Goal: Transaction & Acquisition: Purchase product/service

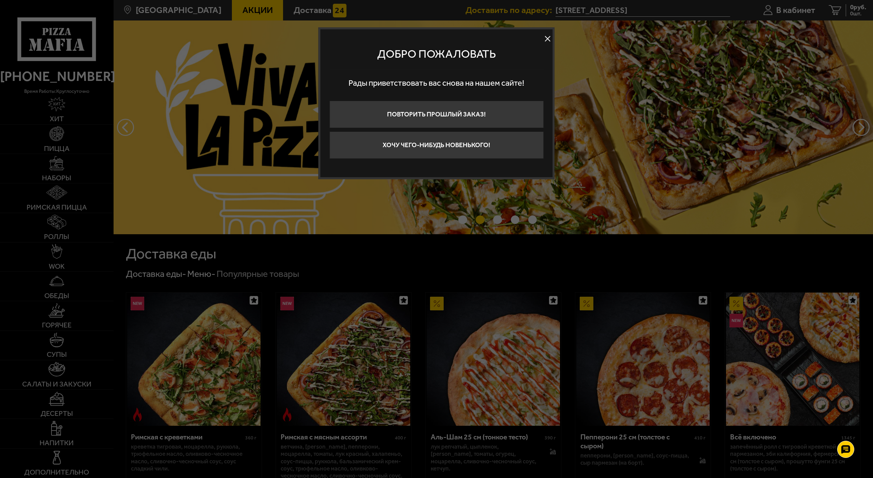
click at [546, 35] on button at bounding box center [548, 39] width 10 height 10
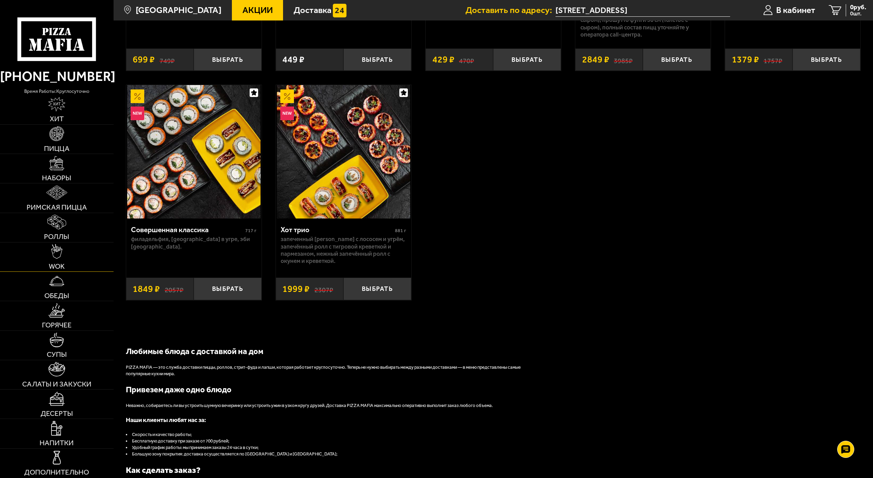
scroll to position [716, 0]
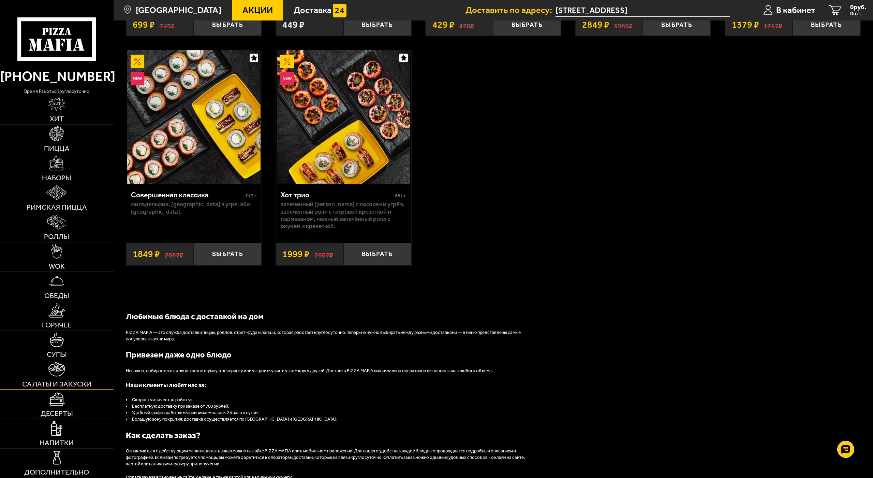
click at [54, 362] on img at bounding box center [56, 369] width 16 height 15
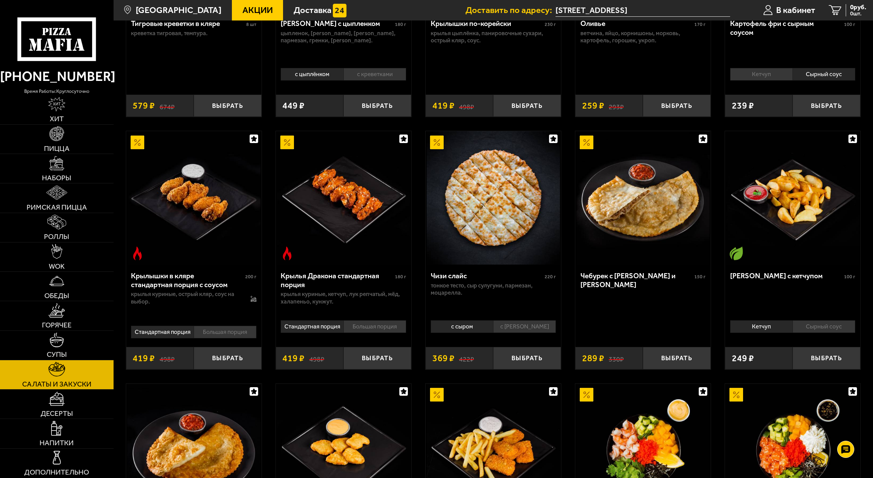
scroll to position [205, 0]
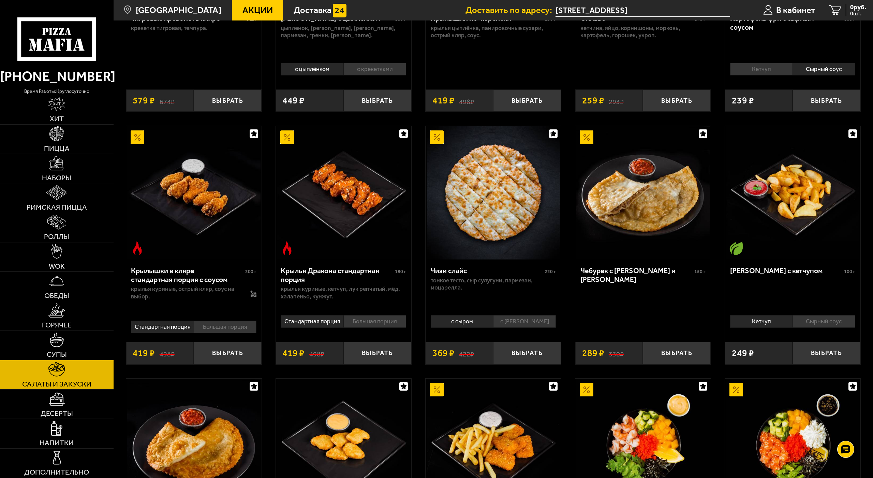
click at [233, 324] on li "Большая порция" at bounding box center [225, 326] width 63 height 13
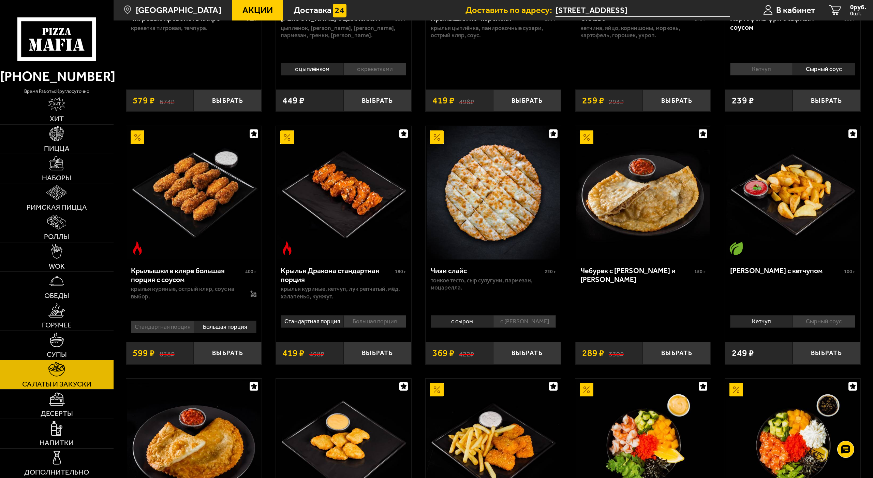
click at [180, 325] on li "Стандартная порция" at bounding box center [162, 326] width 62 height 13
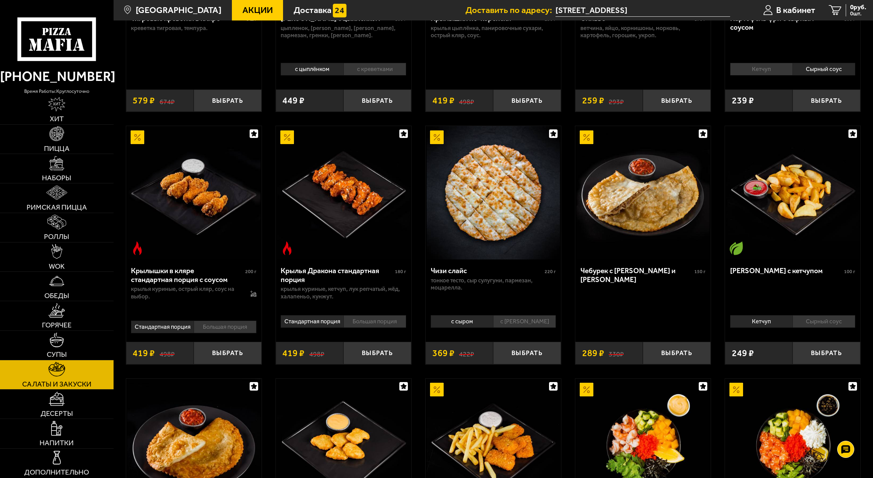
click at [245, 326] on li "Большая порция" at bounding box center [225, 326] width 63 height 13
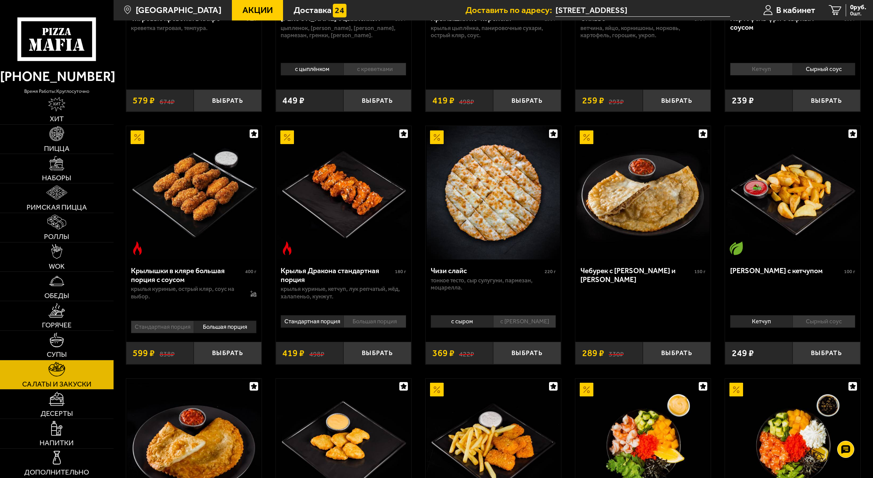
click at [168, 328] on li "Стандартная порция" at bounding box center [162, 326] width 62 height 13
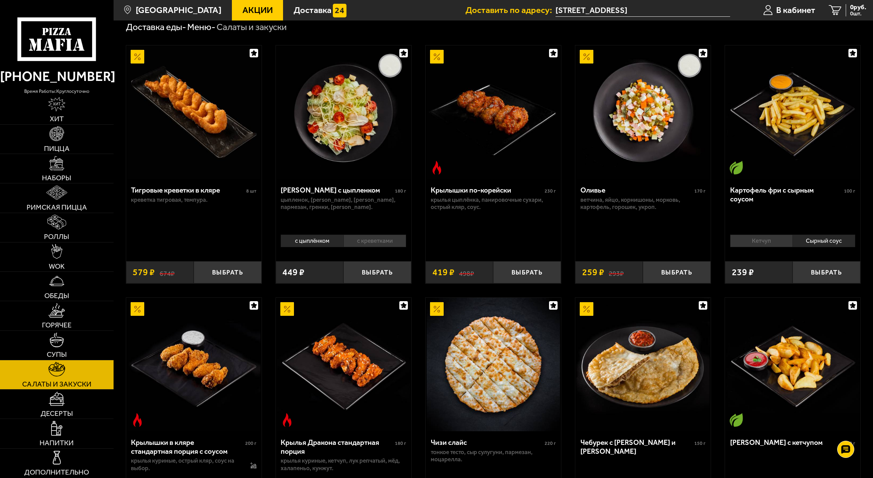
scroll to position [0, 0]
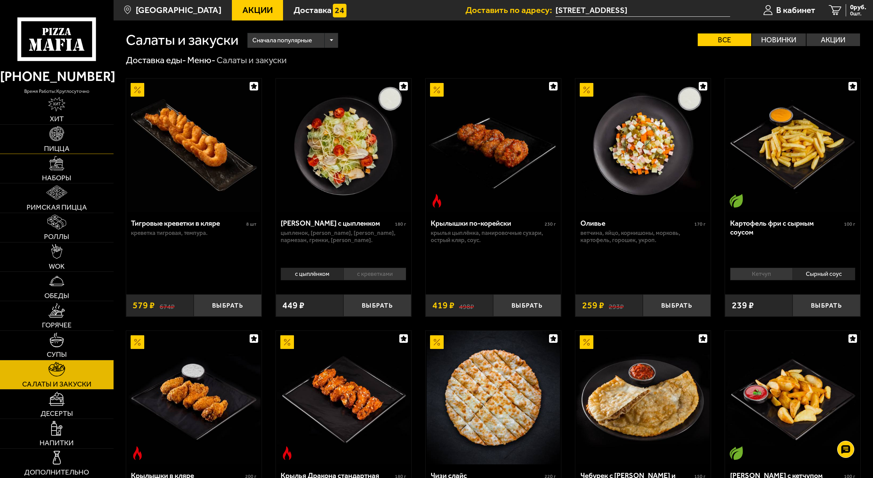
click at [68, 145] on span "Пицца" at bounding box center [57, 148] width 26 height 7
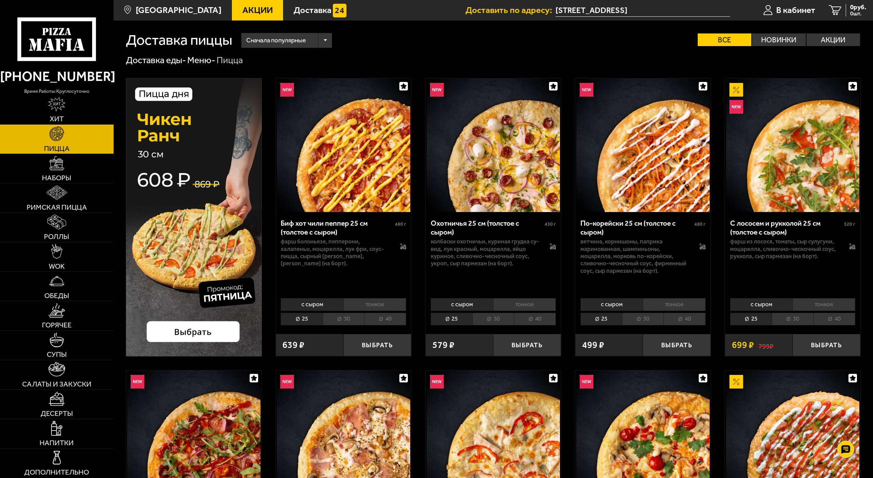
click at [630, 155] on img at bounding box center [642, 144] width 133 height 133
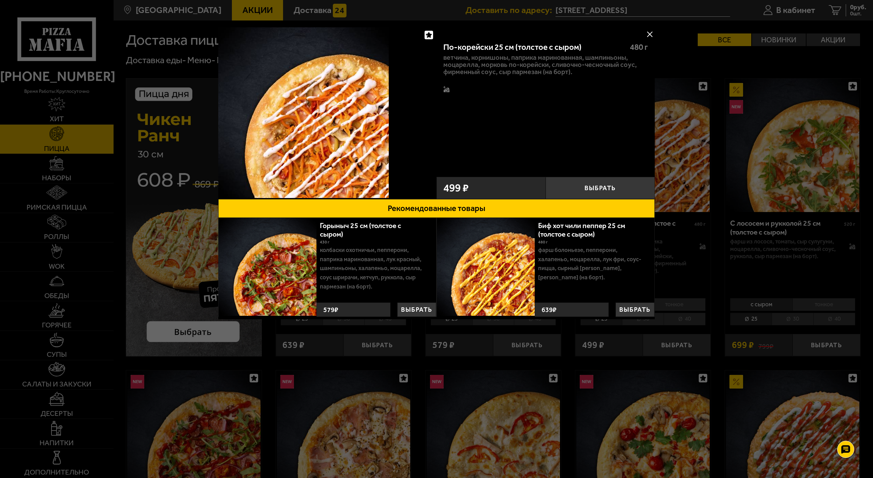
click at [646, 33] on button at bounding box center [650, 34] width 10 height 10
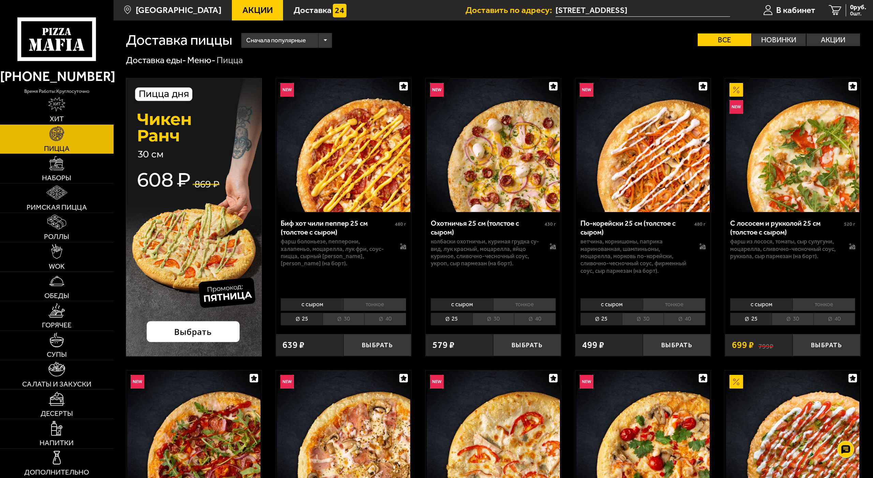
click at [345, 157] on img at bounding box center [343, 144] width 133 height 133
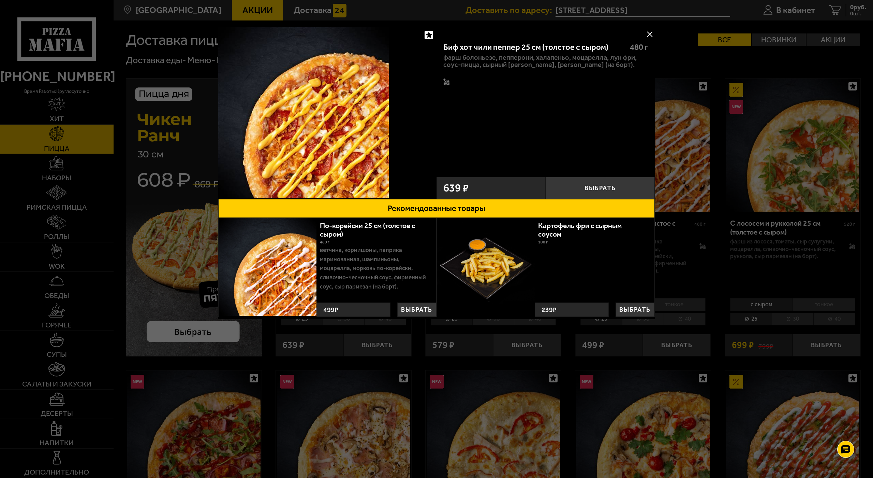
click at [655, 36] on button at bounding box center [650, 34] width 10 height 10
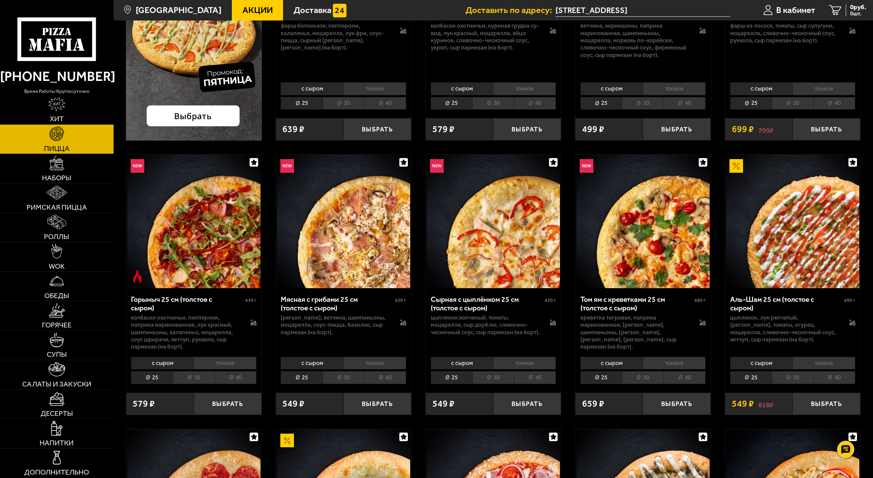
scroll to position [239, 0]
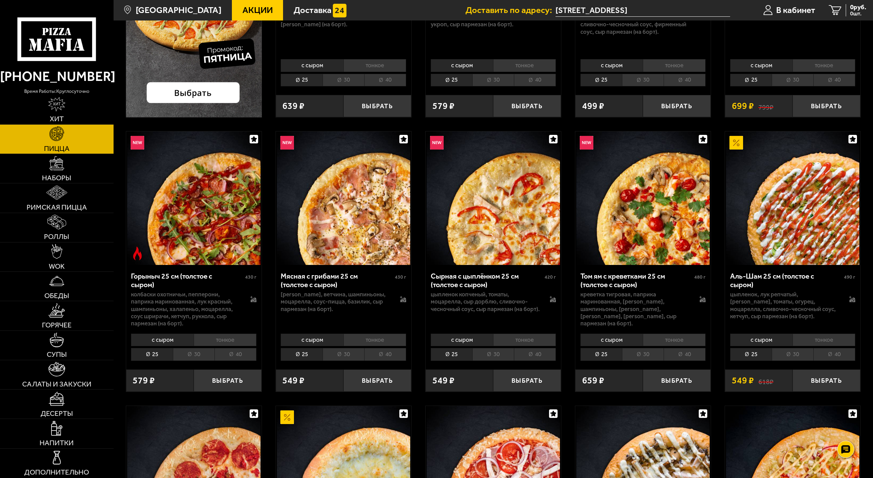
click at [187, 213] on img at bounding box center [193, 197] width 133 height 133
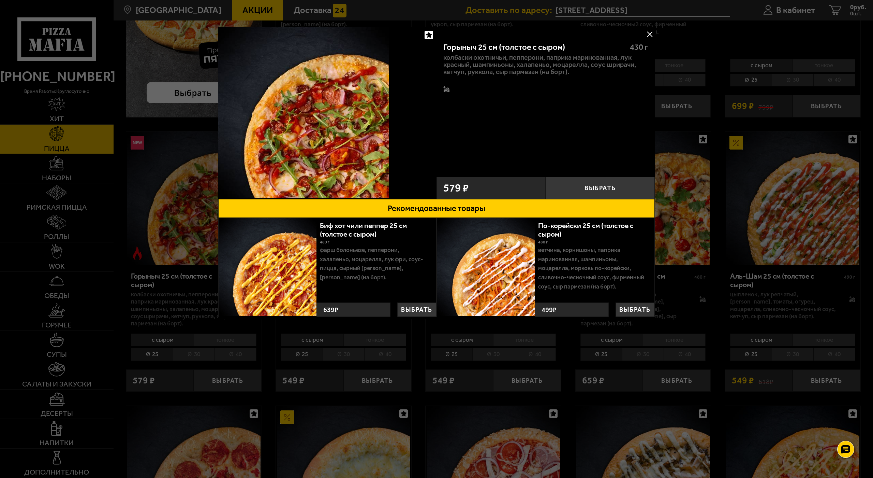
click at [652, 35] on button at bounding box center [650, 34] width 10 height 10
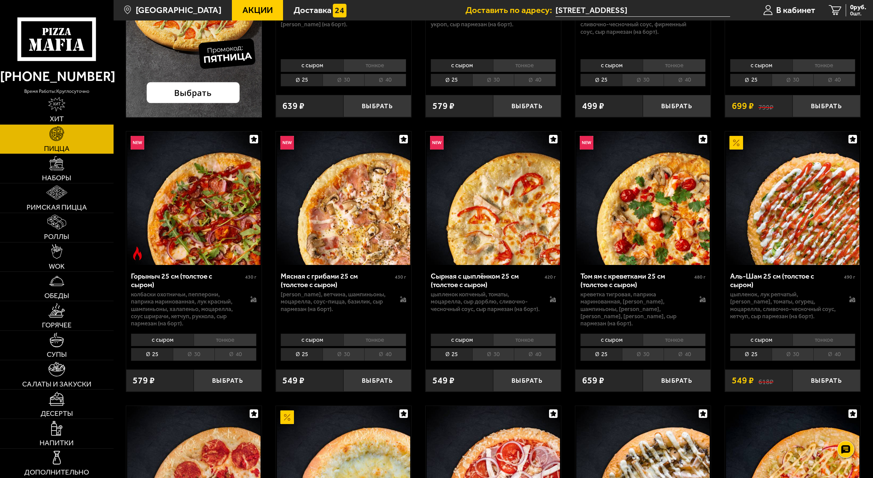
click at [352, 209] on img at bounding box center [343, 197] width 133 height 133
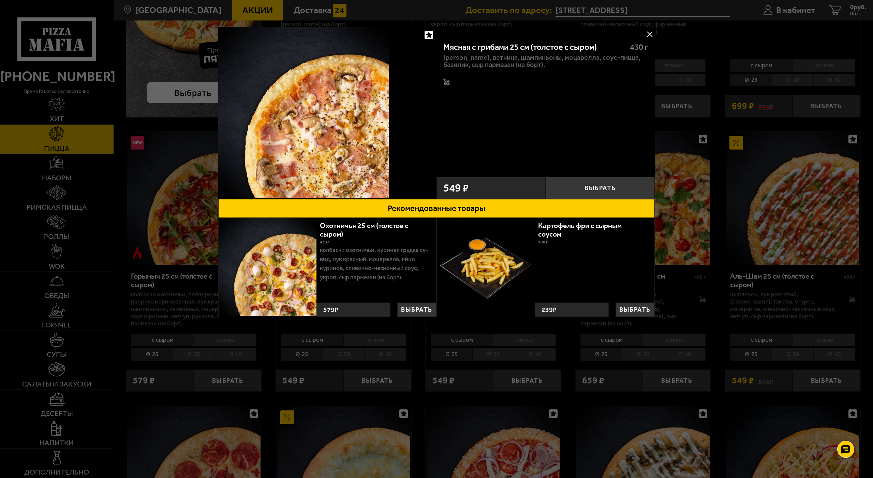
click at [652, 36] on button at bounding box center [650, 34] width 10 height 10
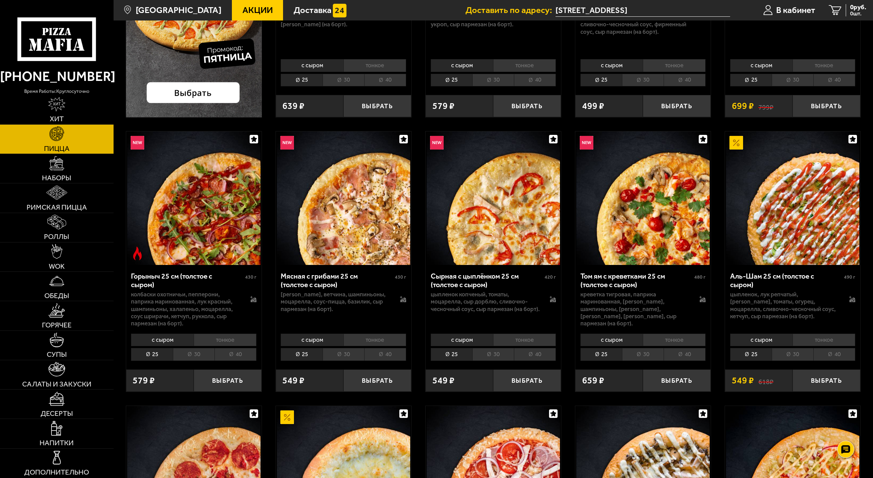
click at [217, 338] on li "тонкое" at bounding box center [225, 339] width 63 height 13
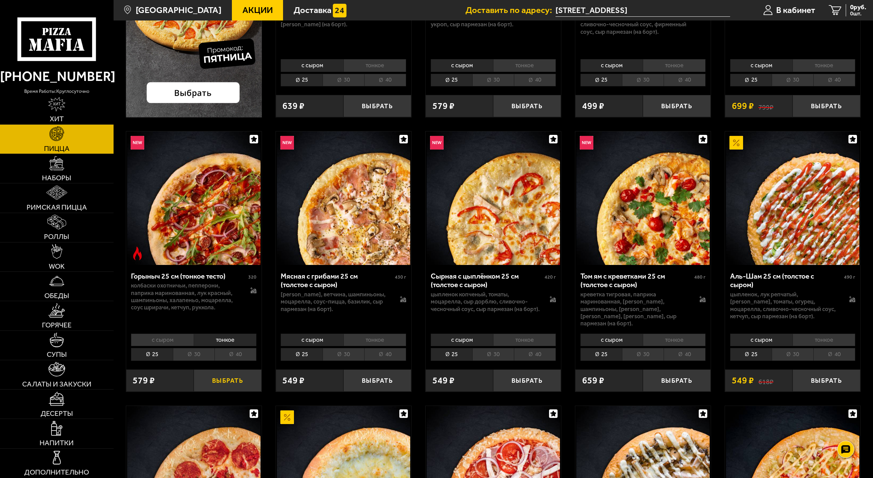
click at [226, 376] on button "Выбрать" at bounding box center [228, 380] width 68 height 22
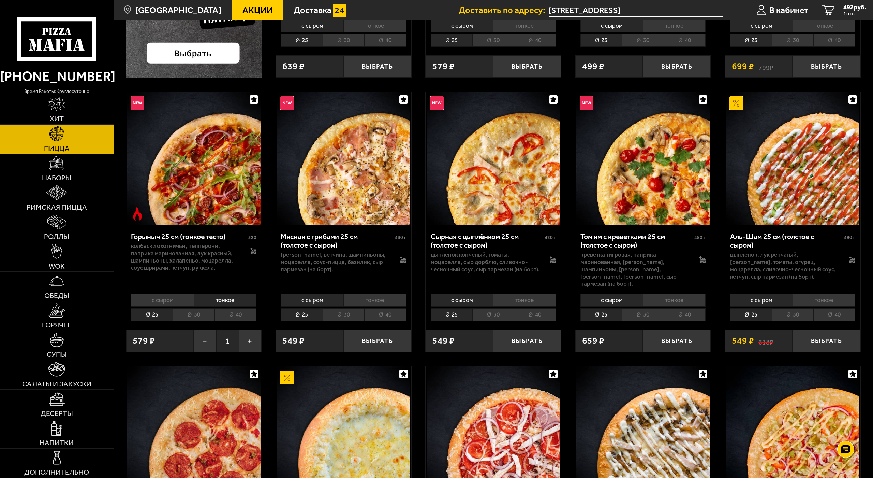
scroll to position [68, 0]
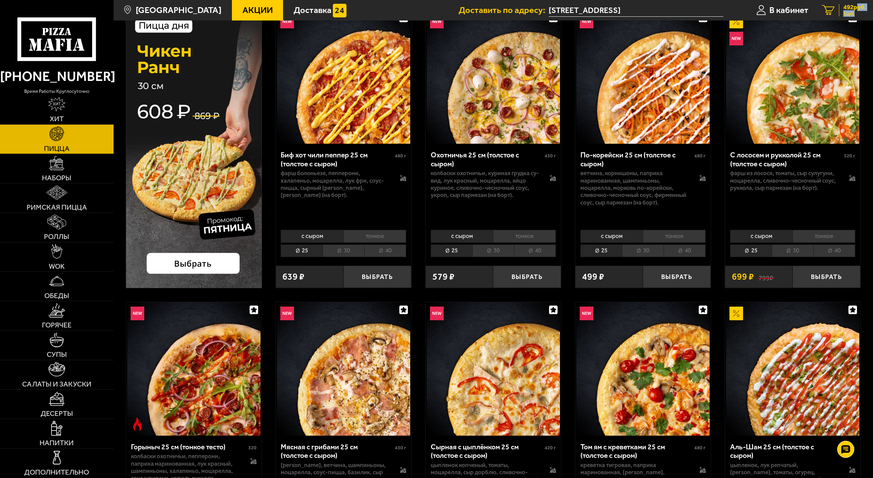
click at [852, 10] on div "492 руб. 1 шт." at bounding box center [852, 10] width 27 height 13
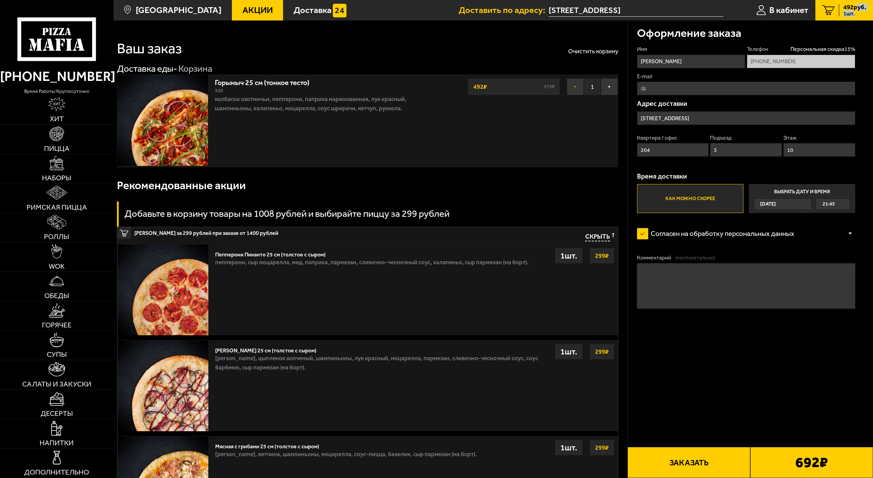
click at [573, 89] on button "−" at bounding box center [575, 86] width 17 height 17
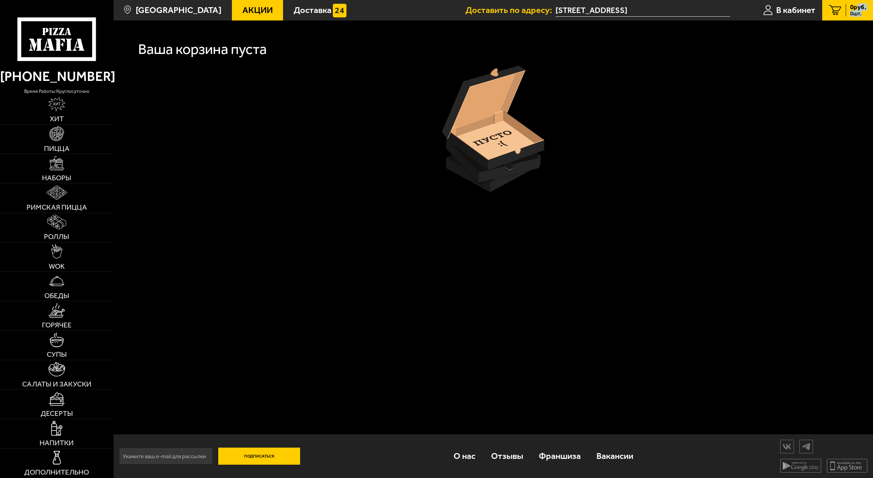
click at [239, 4] on link "Акции" at bounding box center [257, 10] width 51 height 20
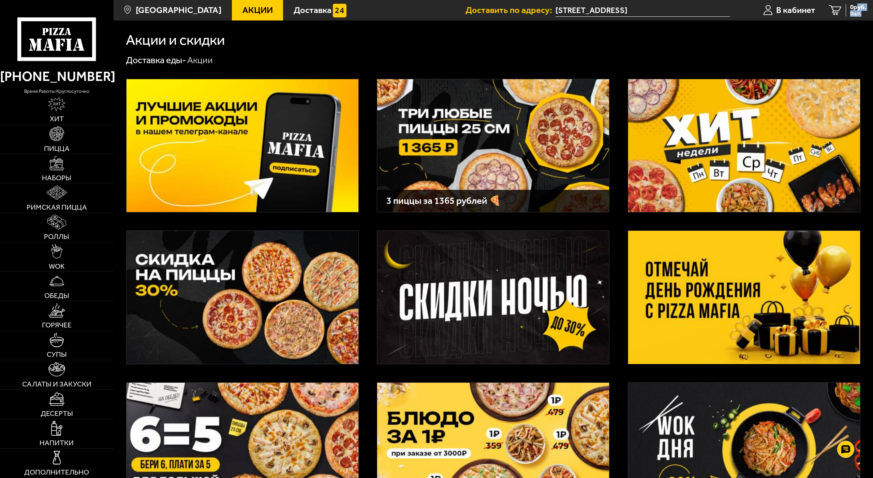
click at [477, 145] on img at bounding box center [493, 145] width 232 height 133
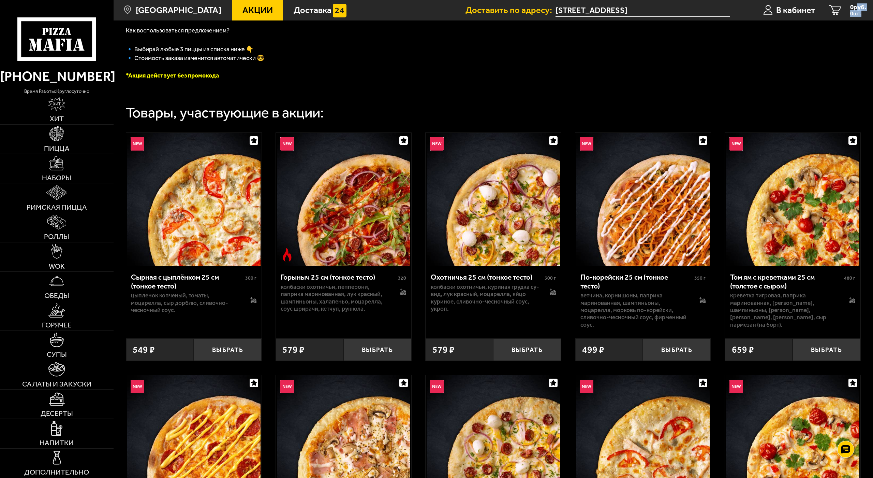
scroll to position [205, 0]
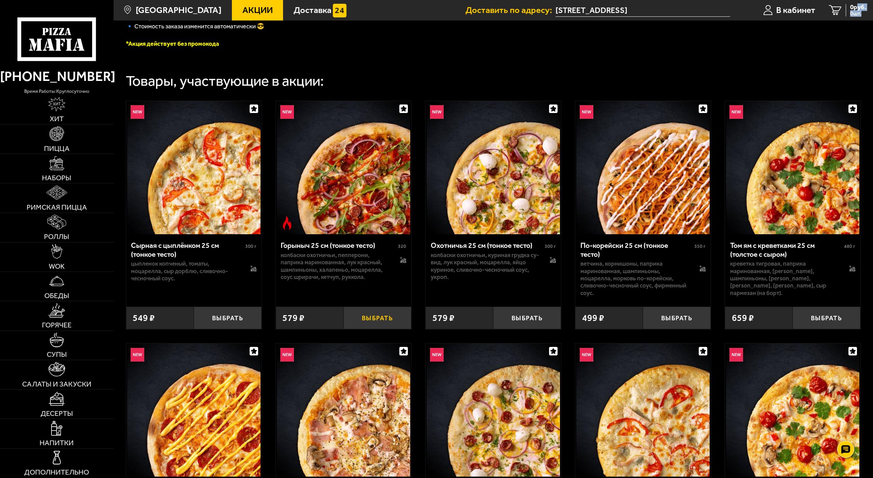
click at [372, 317] on button "Выбрать" at bounding box center [377, 317] width 68 height 22
click at [677, 319] on button "Выбрать" at bounding box center [677, 317] width 68 height 22
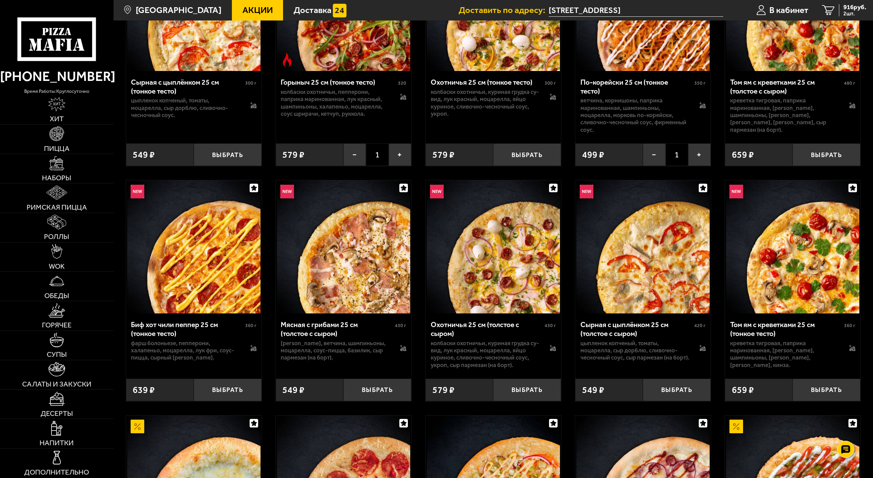
scroll to position [375, 0]
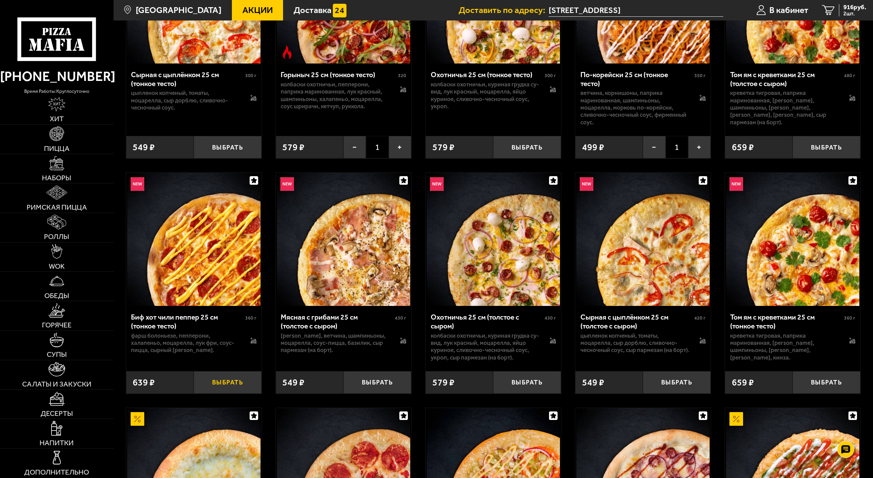
click at [217, 387] on button "Выбрать" at bounding box center [228, 382] width 68 height 22
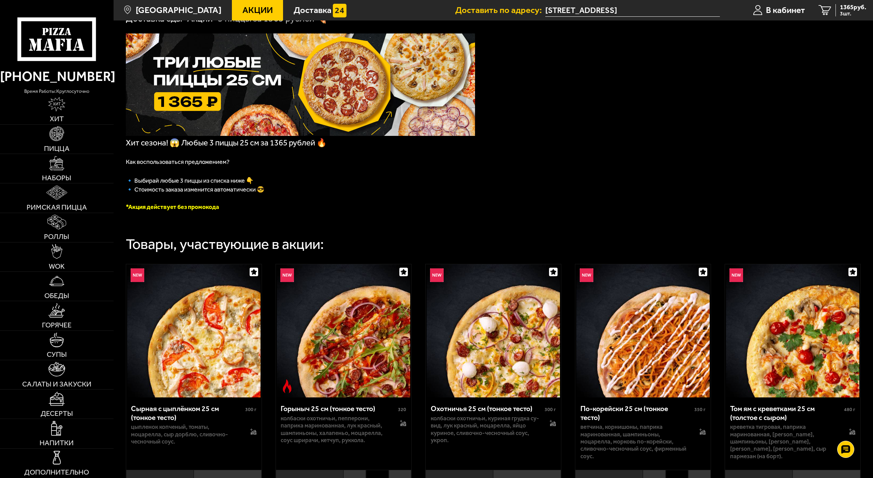
scroll to position [34, 0]
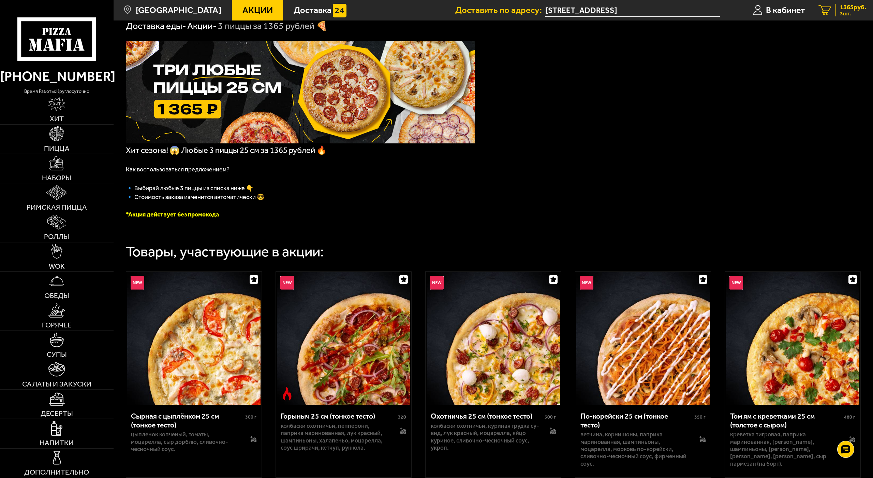
click at [842, 10] on span "1365 руб." at bounding box center [853, 7] width 26 height 6
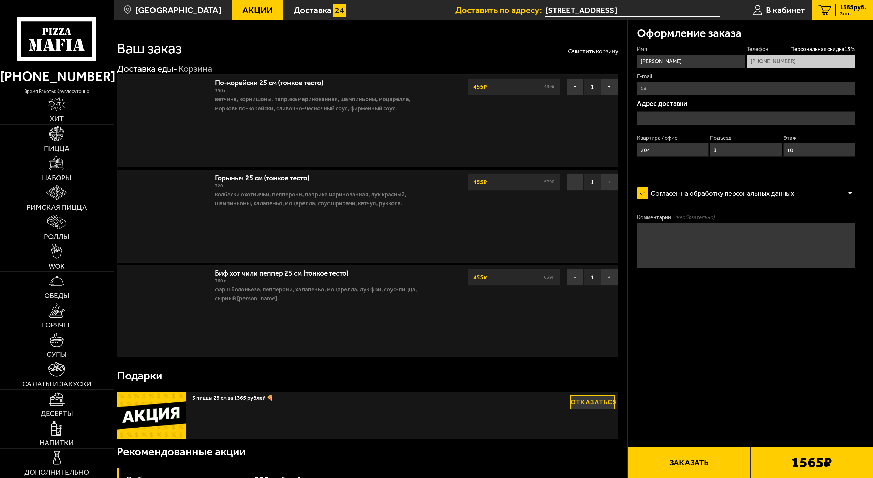
type input "улица Передовиков, 9к1"
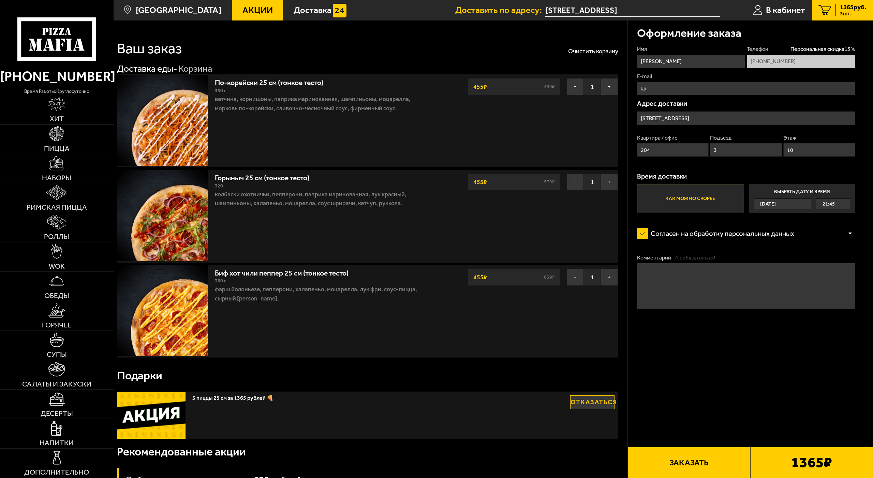
click at [687, 446] on button "Заказать" at bounding box center [689, 461] width 123 height 31
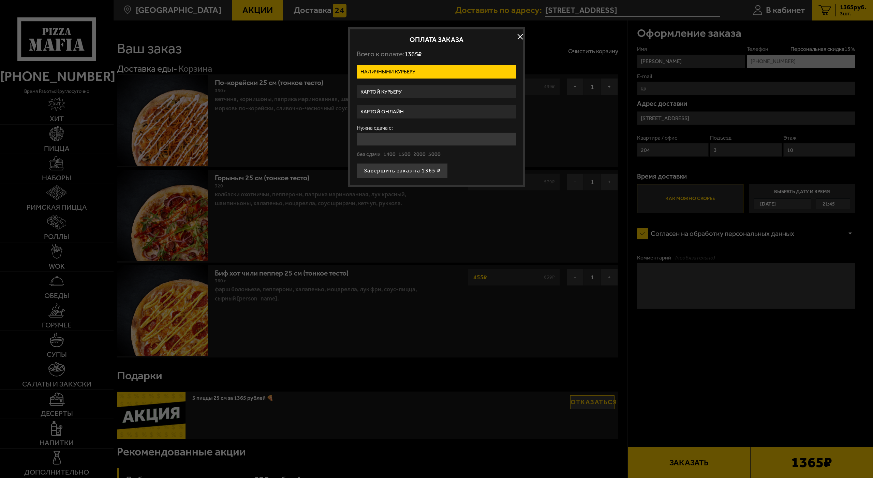
click at [411, 108] on label "Картой онлайн" at bounding box center [437, 111] width 160 height 13
click at [0, 0] on input "Картой онлайн" at bounding box center [0, 0] width 0 height 0
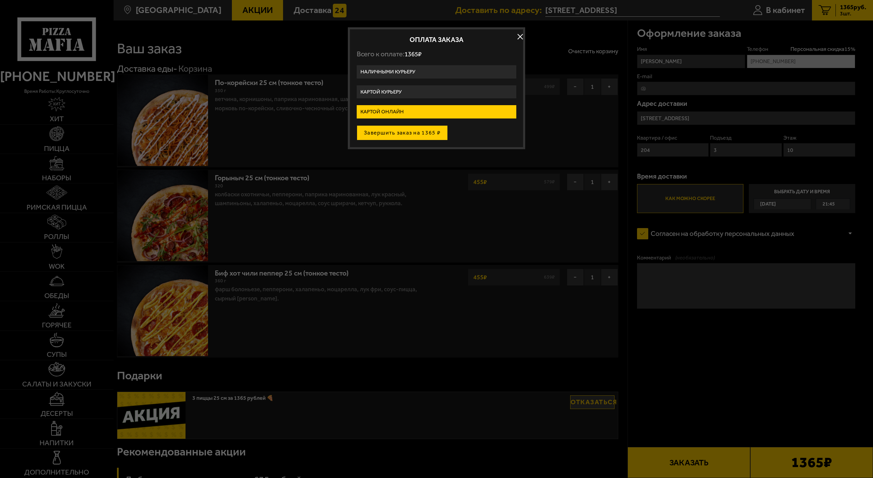
click at [408, 132] on button "Завершить заказ на 1365 ₽" at bounding box center [402, 132] width 91 height 15
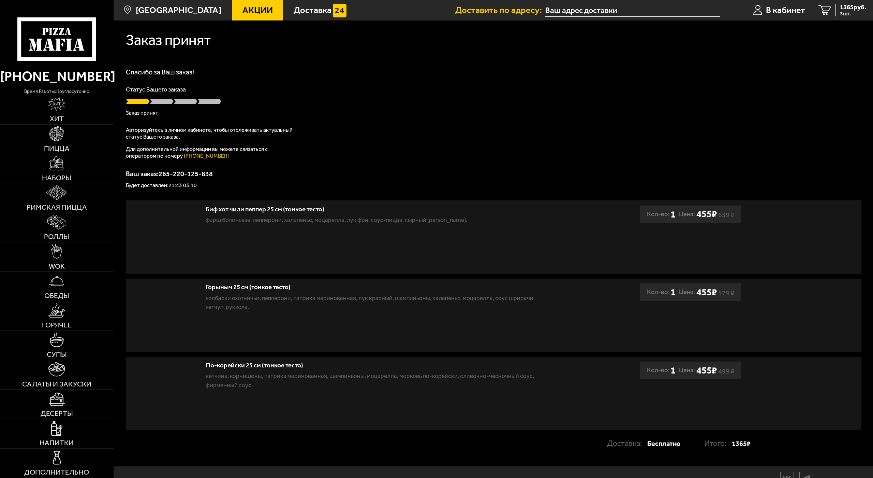
type input "[STREET_ADDRESS]"
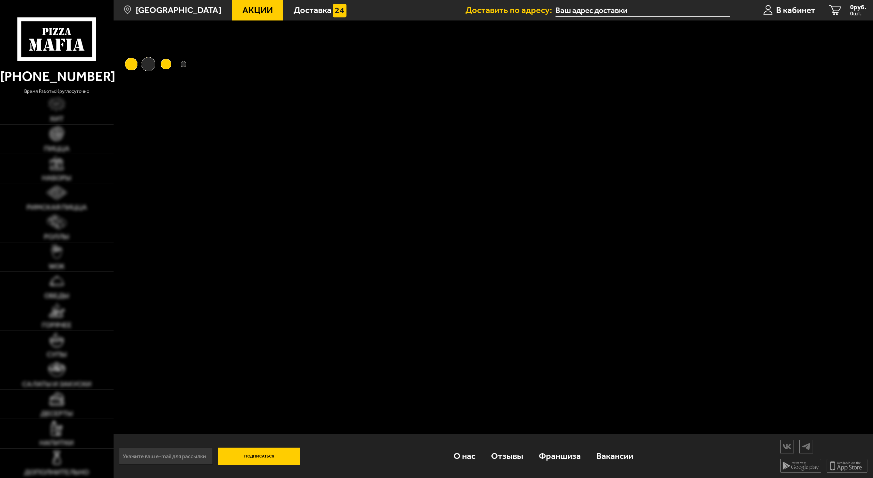
type input "улица Передовиков, 9к1"
type input "[STREET_ADDRESS]"
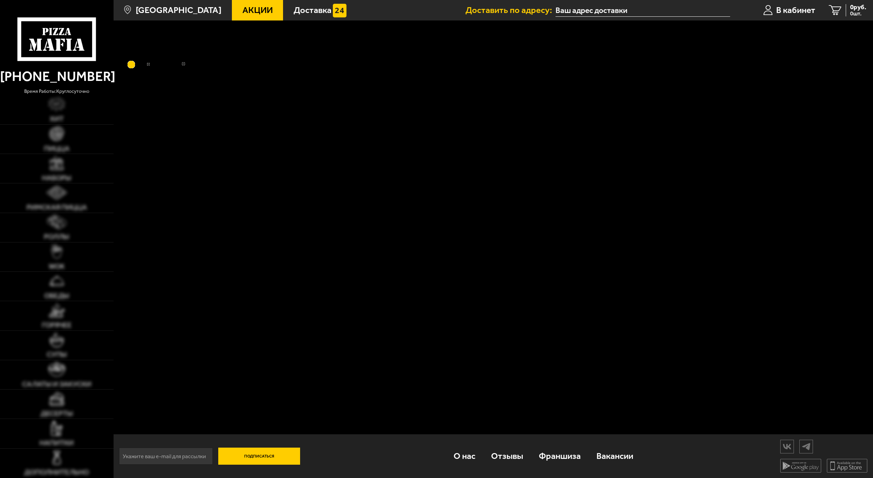
type input "[STREET_ADDRESS]"
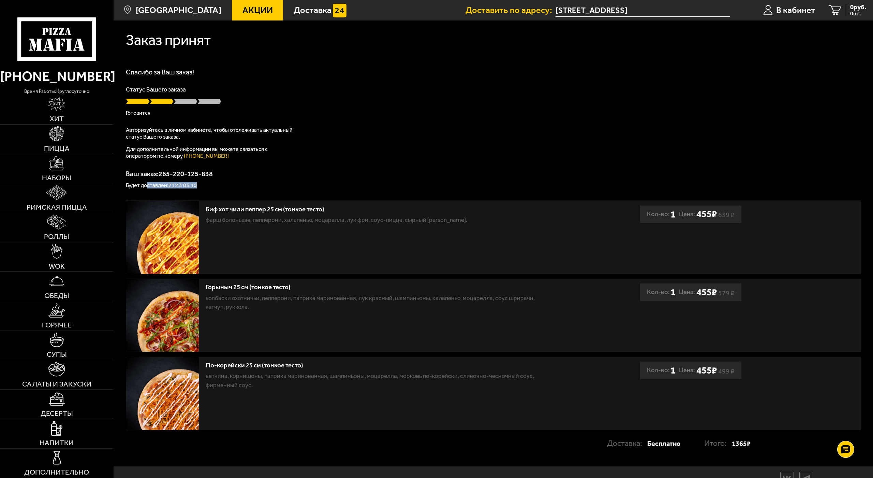
drag, startPoint x: 171, startPoint y: 185, endPoint x: 146, endPoint y: 181, distance: 24.8
click at [147, 182] on p "Будет доставлен: 21:43 03.10" at bounding box center [493, 184] width 735 height 5
click at [387, 151] on div "Спасибо за Ваш заказ! Статус Вашего заказа Готовится Авторизуйтесь в личном каб…" at bounding box center [493, 128] width 735 height 119
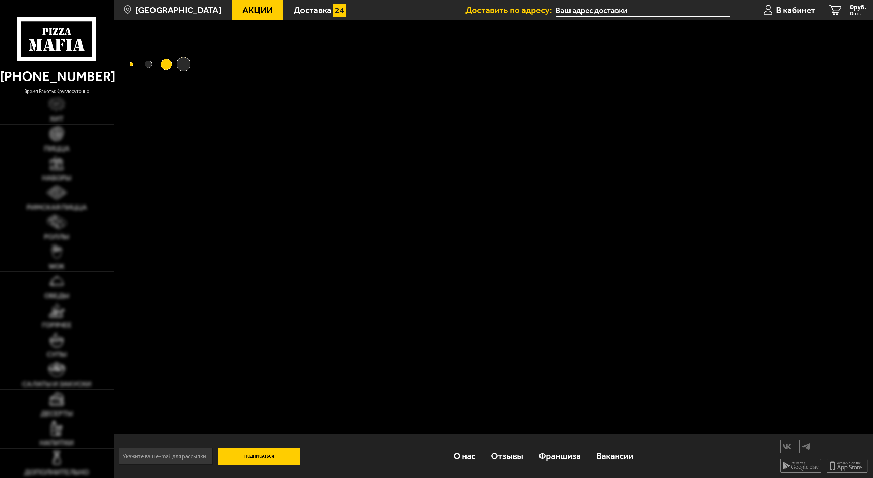
type input "[STREET_ADDRESS]"
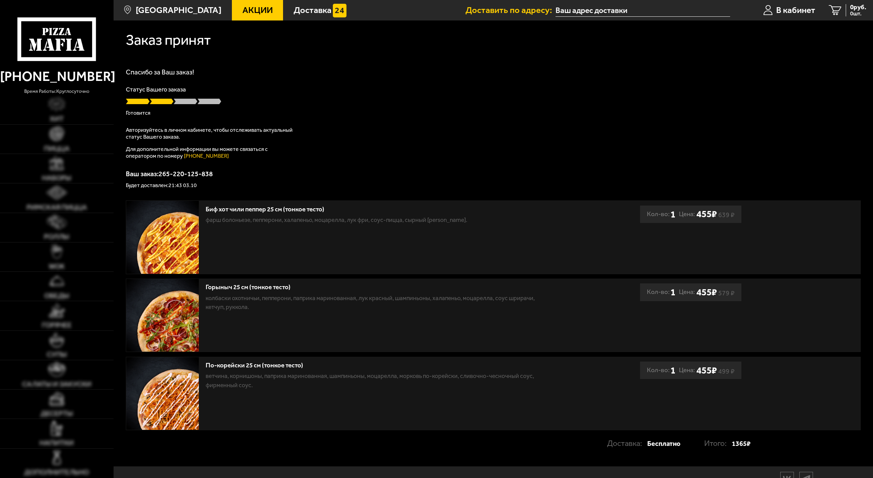
type input "[STREET_ADDRESS]"
click at [195, 155] on link "[PHONE_NUMBER]" at bounding box center [206, 155] width 45 height 6
type input "[STREET_ADDRESS]"
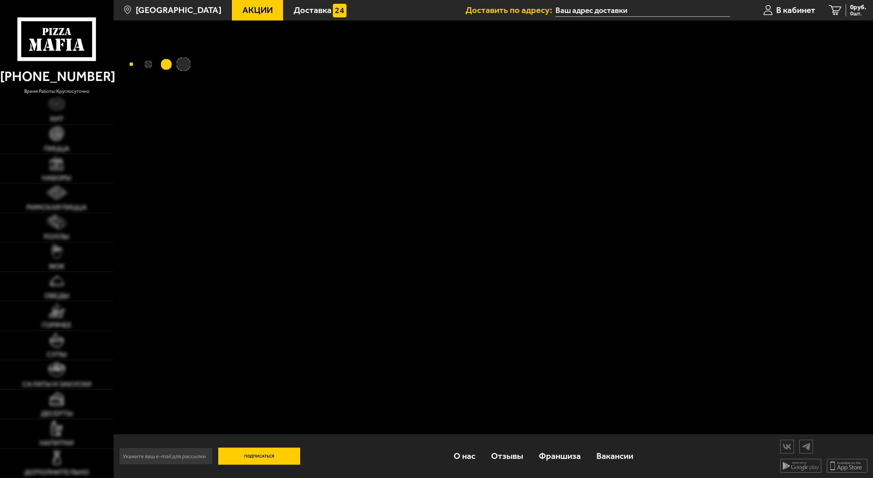
type input "[STREET_ADDRESS]"
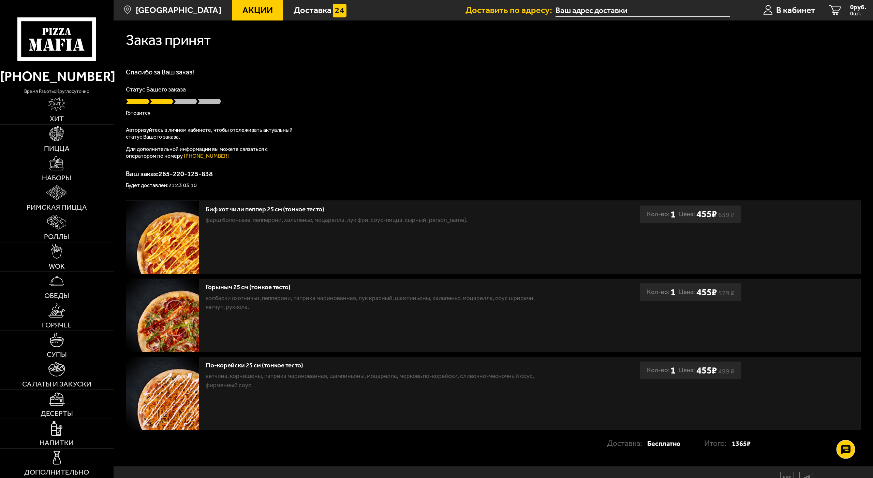
click at [845, 444] on icon at bounding box center [846, 449] width 10 height 10
click at [847, 420] on link at bounding box center [846, 429] width 18 height 18
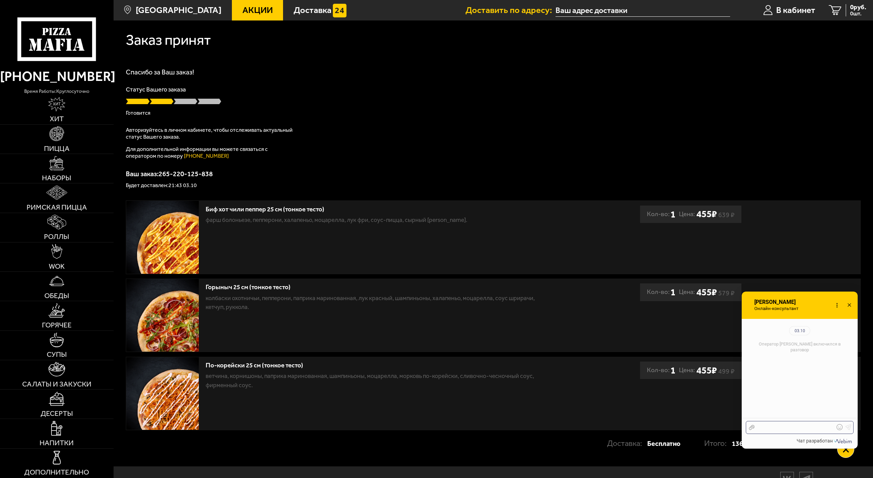
scroll to position [74, 0]
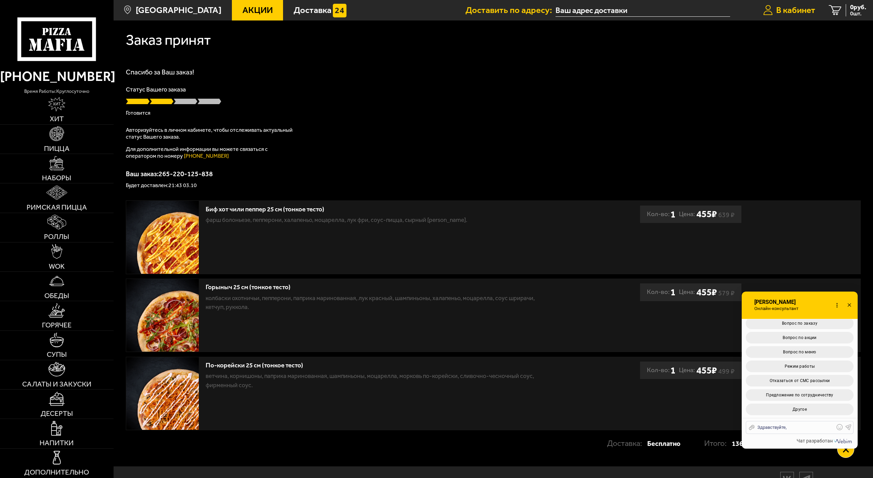
click at [782, 14] on span "В кабинет" at bounding box center [795, 10] width 39 height 9
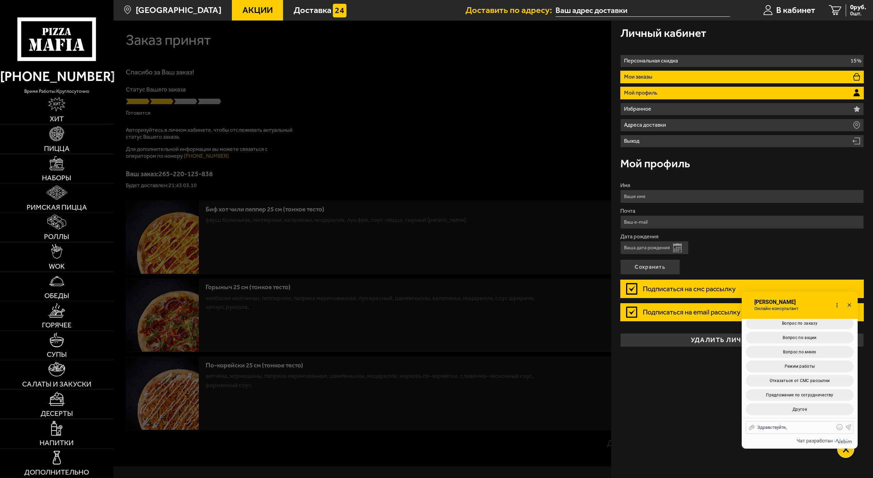
click at [666, 79] on li "Мои заказы" at bounding box center [742, 77] width 244 height 13
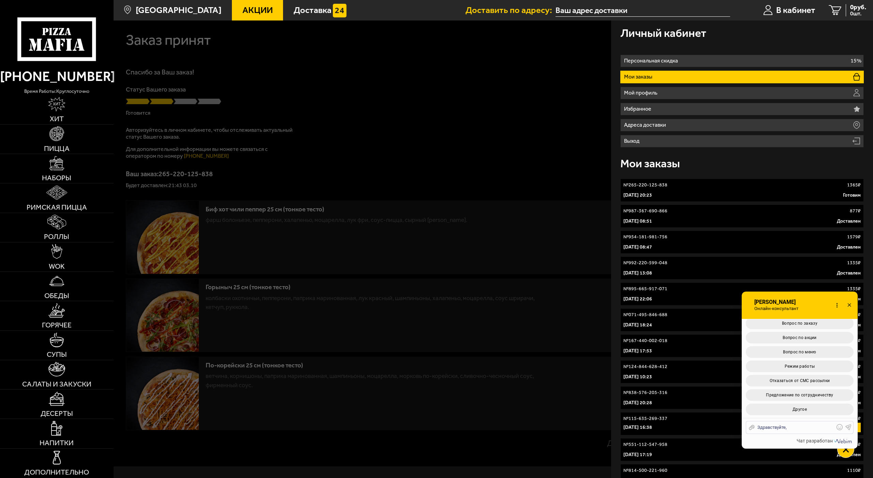
click at [810, 426] on div "Здравствуйте," at bounding box center [795, 427] width 80 height 6
click at [800, 326] on button "Вопрос по заказу" at bounding box center [800, 323] width 108 height 12
click at [791, 324] on span "Статус заказа" at bounding box center [800, 323] width 29 height 5
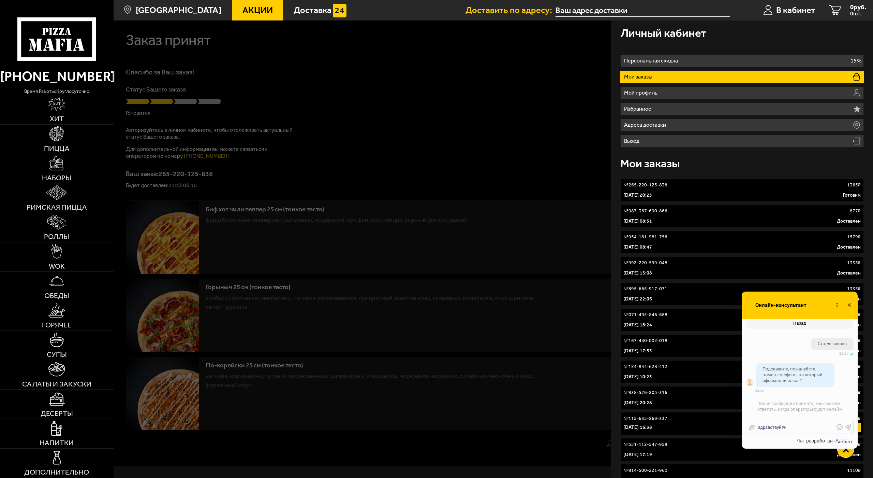
drag, startPoint x: 801, startPoint y: 427, endPoint x: 807, endPoint y: 428, distance: 6.0
click at [802, 427] on div "Здравствуйте," at bounding box center [795, 427] width 80 height 6
click at [625, 185] on p "№ 265-220-125-838" at bounding box center [646, 184] width 44 height 7
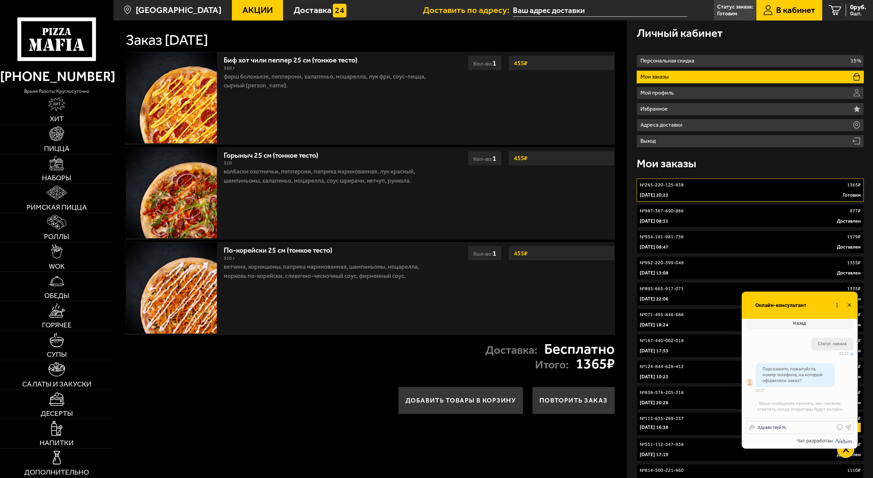
click at [651, 187] on p "№ 265-220-125-838" at bounding box center [662, 184] width 44 height 7
click at [804, 424] on div "Отправить файл Здравствуйте, Текст..." at bounding box center [800, 427] width 108 height 13
click at [813, 428] on div "Здравствуйте," at bounding box center [795, 427] width 80 height 6
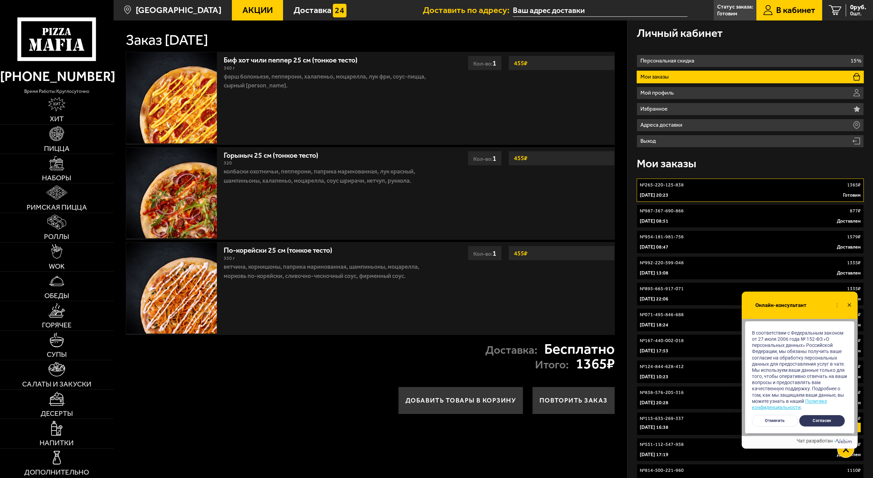
click at [820, 422] on button "Согласен" at bounding box center [822, 420] width 46 height 12
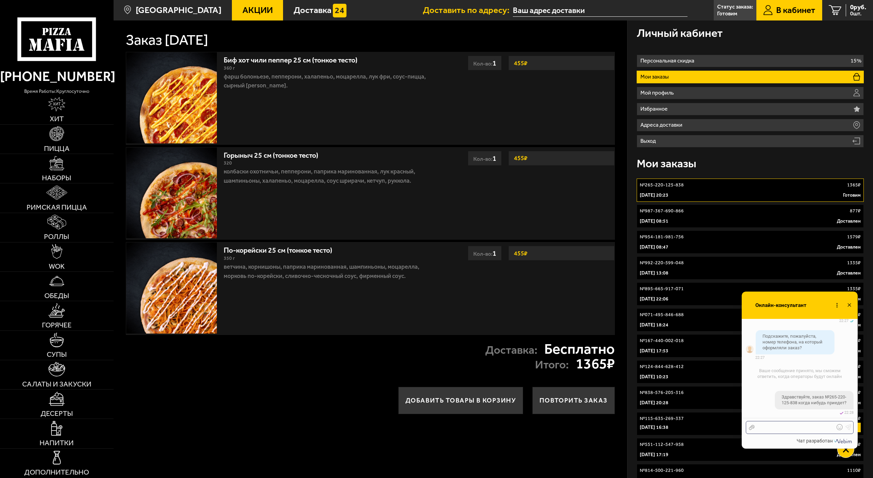
click at [802, 429] on div at bounding box center [795, 427] width 80 height 6
checkbox input "true"
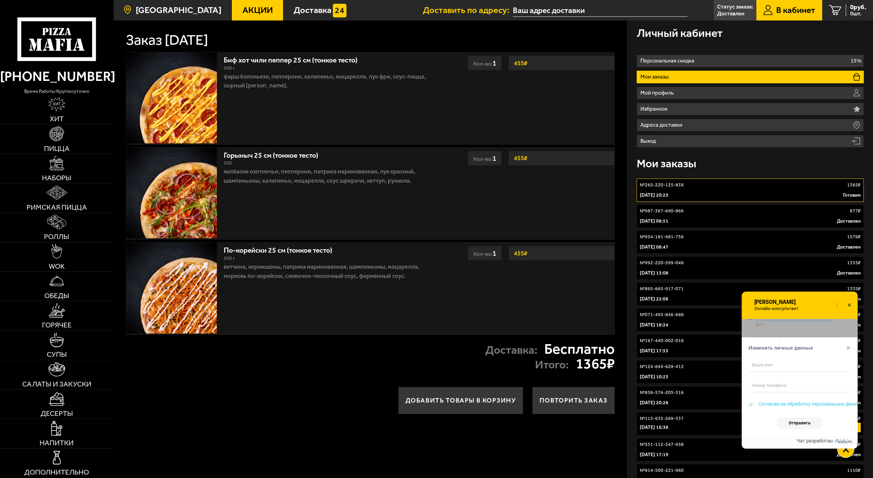
scroll to position [479, 0]
click at [850, 348] on span "×" at bounding box center [848, 347] width 5 height 10
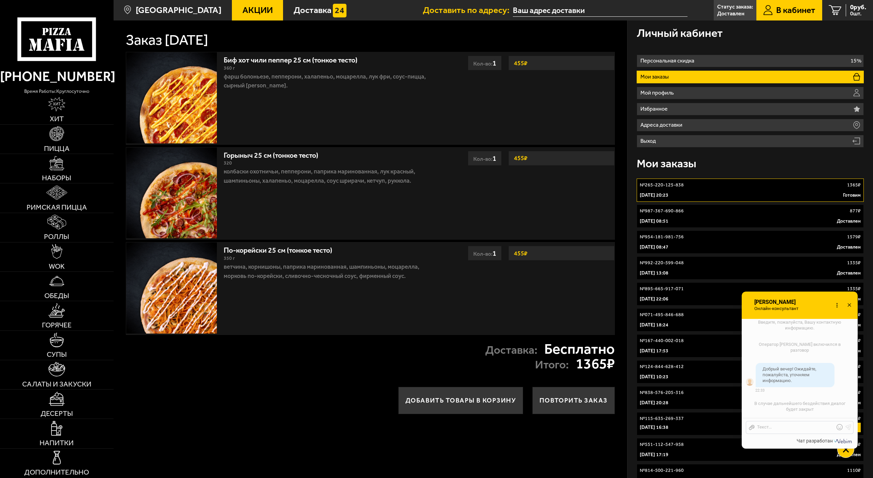
click at [850, 306] on icon at bounding box center [850, 305] width 10 height 10
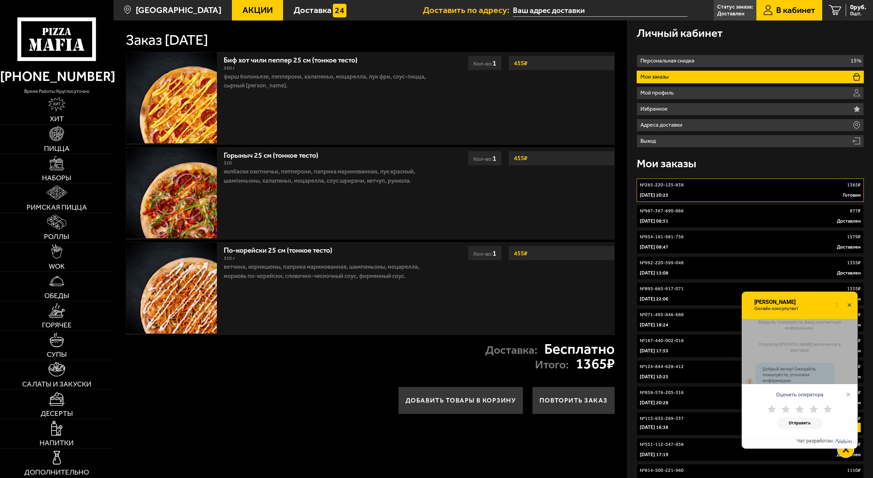
click at [849, 302] on icon at bounding box center [850, 305] width 10 height 10
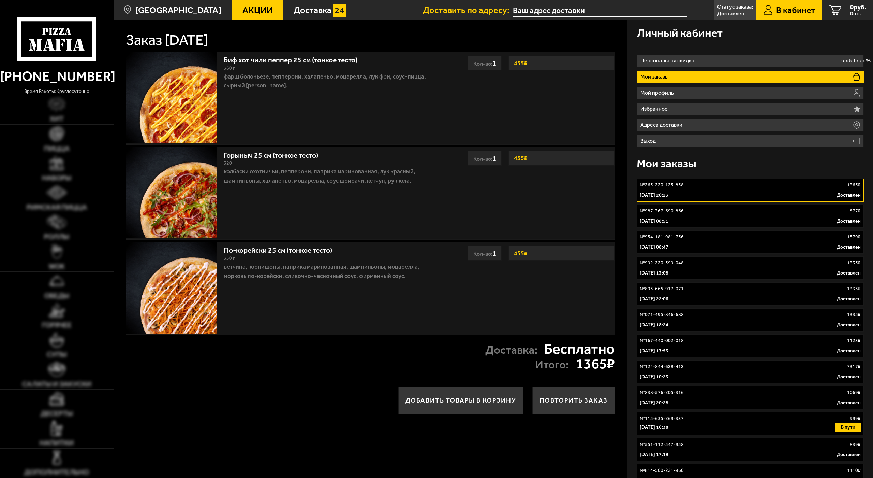
type input "[STREET_ADDRESS]"
